Goal: Use online tool/utility: Utilize a website feature to perform a specific function

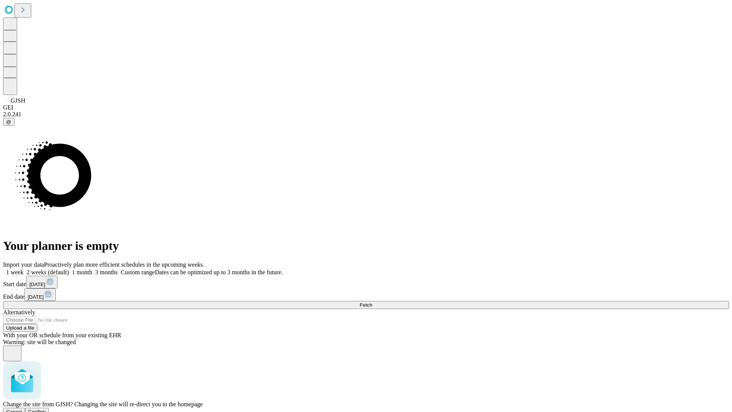
click at [46, 408] on span "Confirm" at bounding box center [37, 411] width 18 height 6
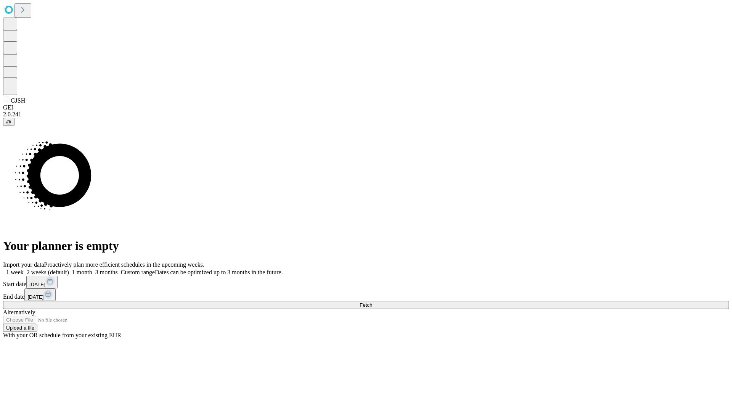
click at [92, 269] on label "1 month" at bounding box center [80, 272] width 23 height 6
click at [372, 302] on span "Fetch" at bounding box center [365, 305] width 13 height 6
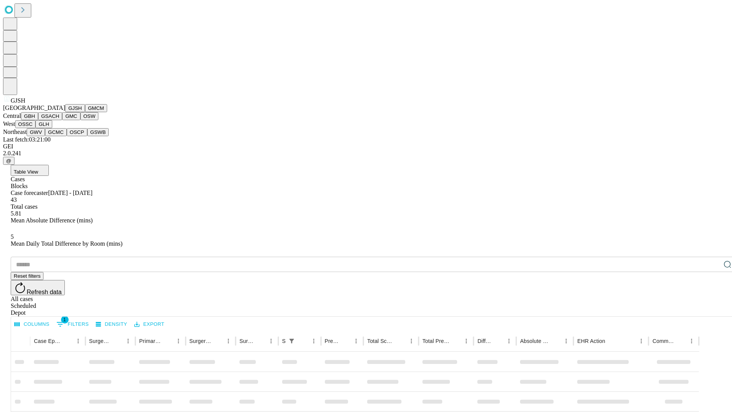
click at [85, 112] on button "GMCM" at bounding box center [96, 108] width 22 height 8
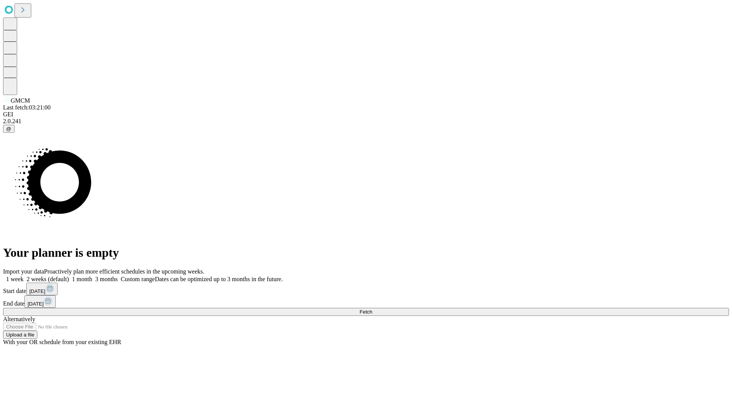
click at [92, 275] on label "1 month" at bounding box center [80, 278] width 23 height 6
click at [372, 309] on span "Fetch" at bounding box center [365, 312] width 13 height 6
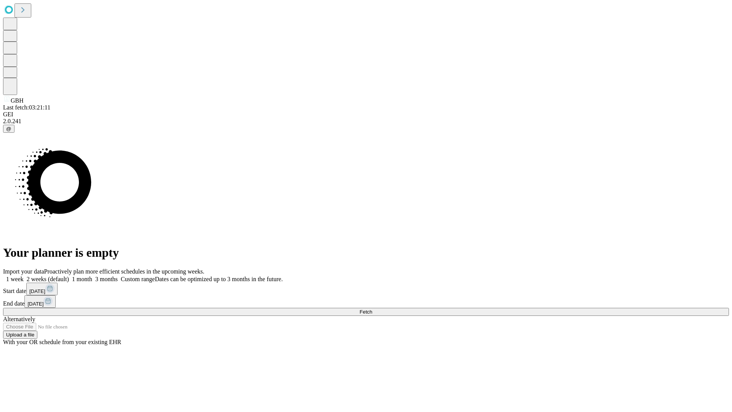
click at [92, 275] on label "1 month" at bounding box center [80, 278] width 23 height 6
click at [372, 309] on span "Fetch" at bounding box center [365, 312] width 13 height 6
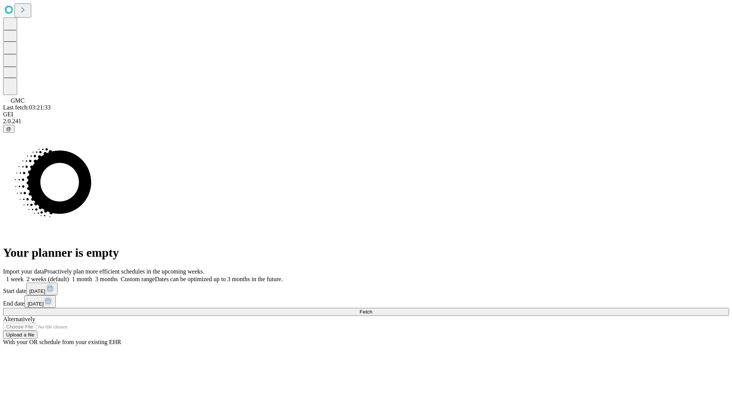
click at [92, 275] on label "1 month" at bounding box center [80, 278] width 23 height 6
click at [372, 309] on span "Fetch" at bounding box center [365, 312] width 13 height 6
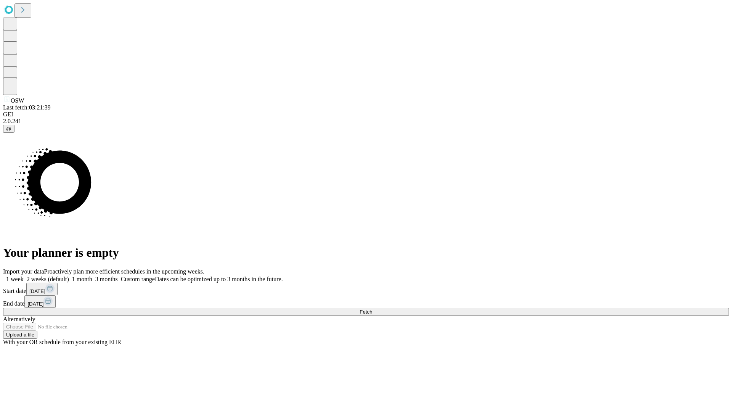
click at [92, 275] on label "1 month" at bounding box center [80, 278] width 23 height 6
click at [372, 309] on span "Fetch" at bounding box center [365, 312] width 13 height 6
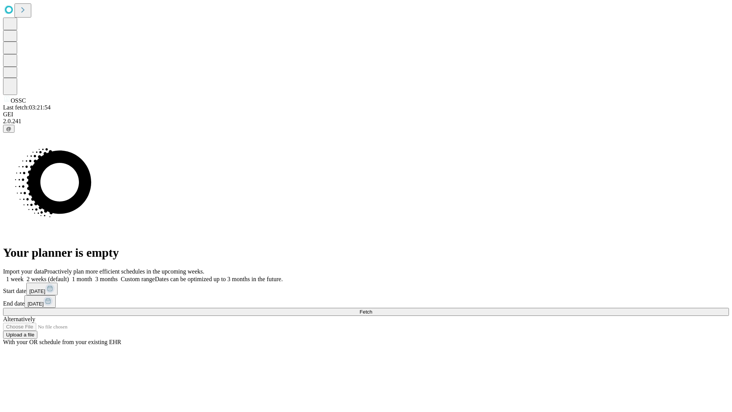
click at [92, 275] on label "1 month" at bounding box center [80, 278] width 23 height 6
click at [372, 309] on span "Fetch" at bounding box center [365, 312] width 13 height 6
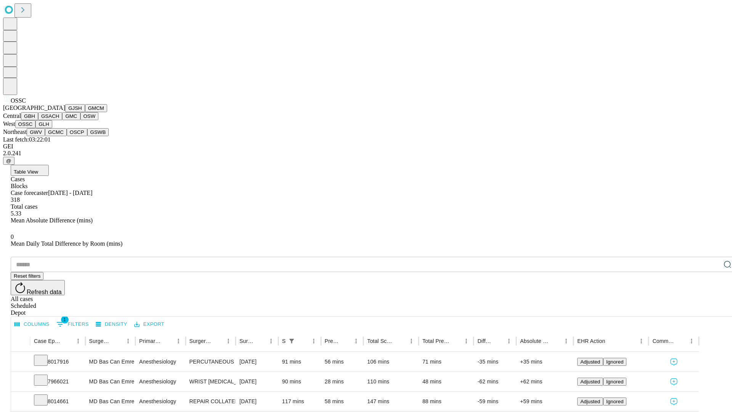
click at [52, 128] on button "GLH" at bounding box center [43, 124] width 16 height 8
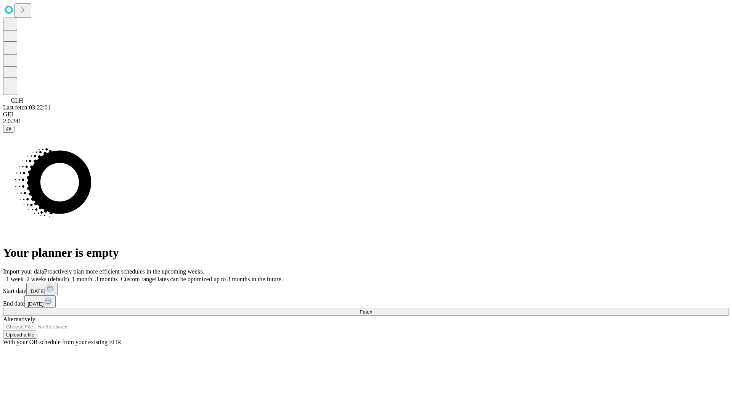
click at [92, 275] on label "1 month" at bounding box center [80, 278] width 23 height 6
click at [372, 309] on span "Fetch" at bounding box center [365, 312] width 13 height 6
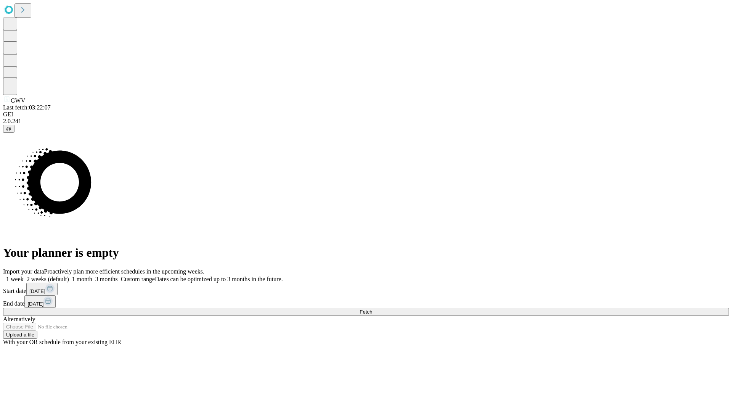
click at [92, 275] on label "1 month" at bounding box center [80, 278] width 23 height 6
click at [372, 309] on span "Fetch" at bounding box center [365, 312] width 13 height 6
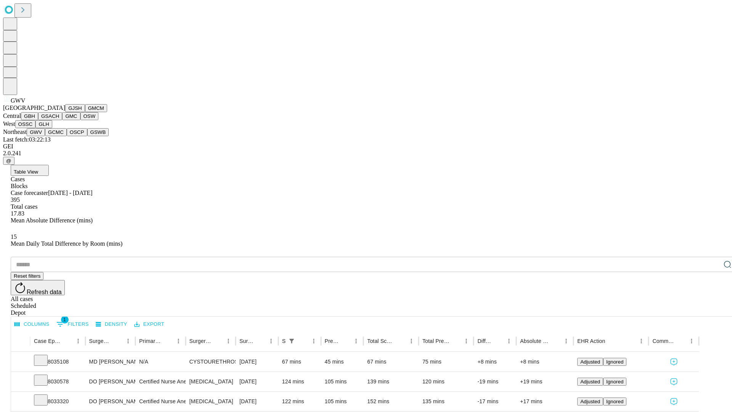
click at [59, 136] on button "GCMC" at bounding box center [56, 132] width 22 height 8
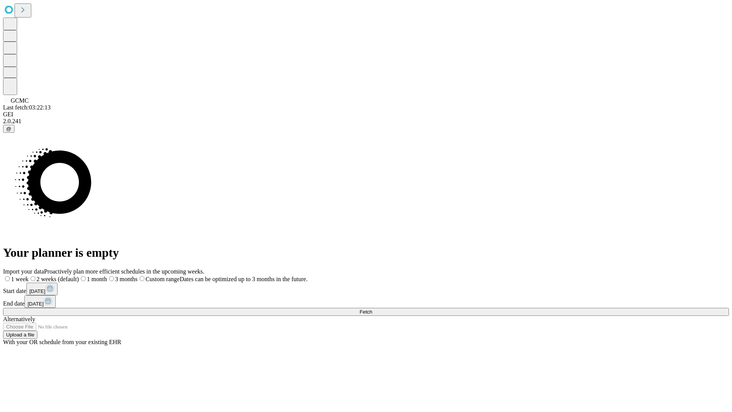
click at [107, 275] on label "1 month" at bounding box center [93, 278] width 28 height 6
click at [372, 309] on span "Fetch" at bounding box center [365, 312] width 13 height 6
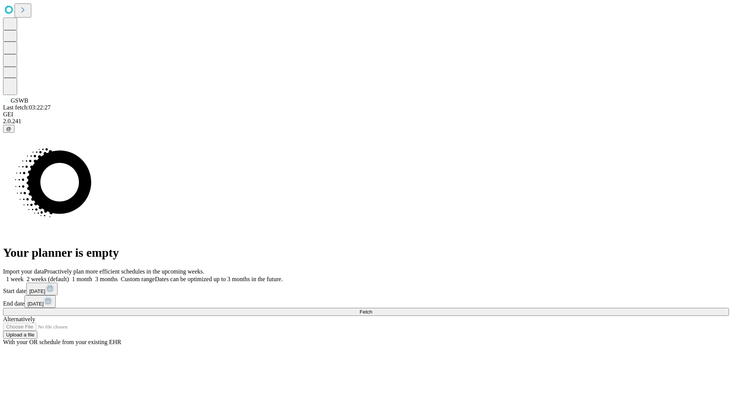
click at [92, 275] on label "1 month" at bounding box center [80, 278] width 23 height 6
click at [372, 309] on span "Fetch" at bounding box center [365, 312] width 13 height 6
